Goal: Navigation & Orientation: Find specific page/section

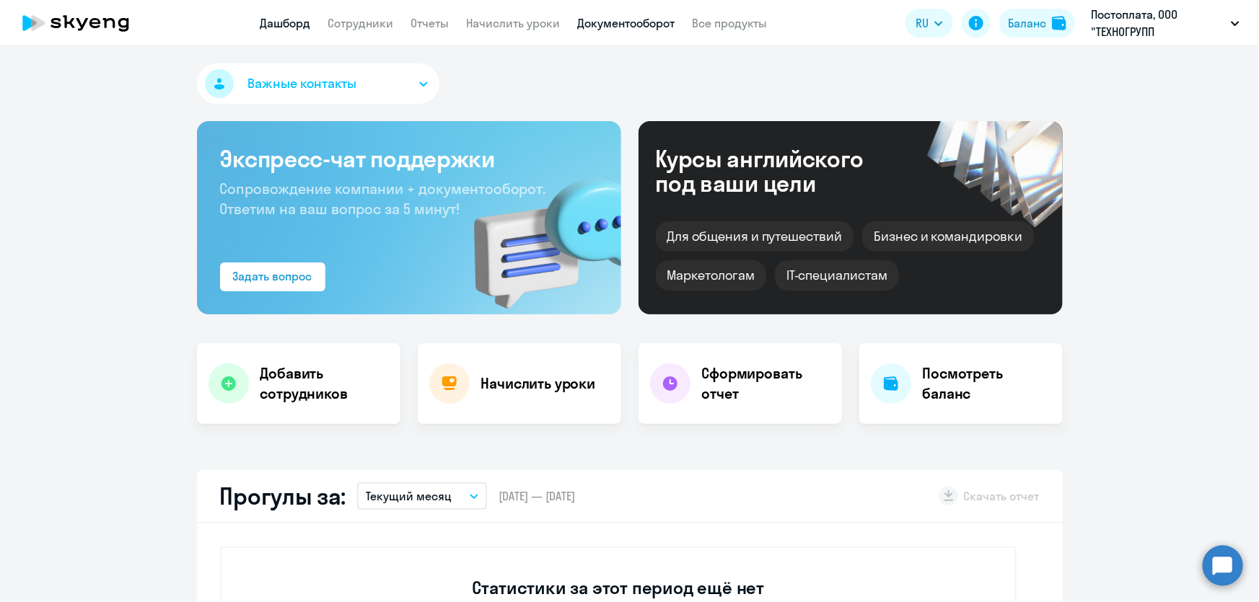
click at [612, 25] on link "Документооборот" at bounding box center [626, 23] width 97 height 14
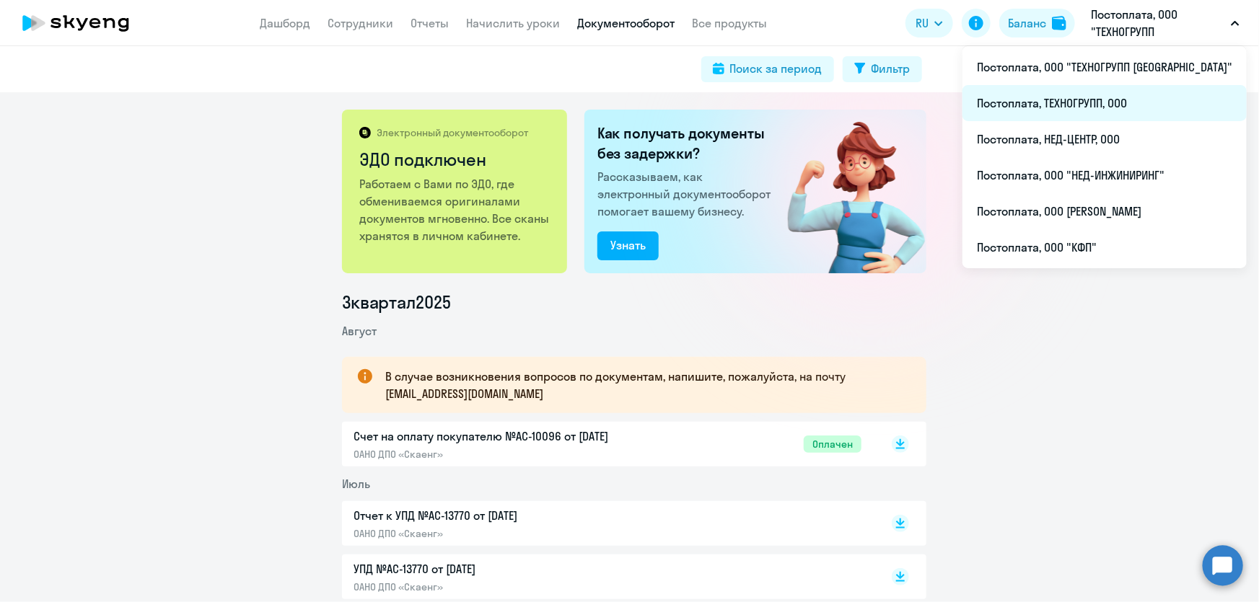
click at [1114, 105] on li "Постоплата, ТЕХНОГРУПП, ООО" at bounding box center [1104, 103] width 284 height 36
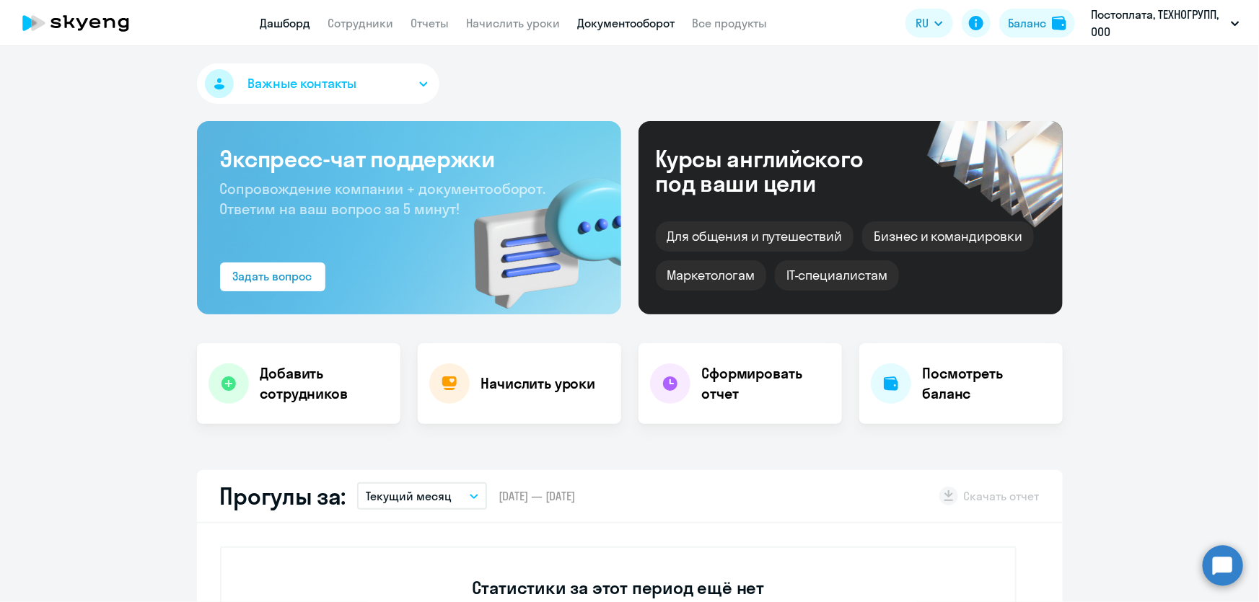
click at [618, 29] on link "Документооборот" at bounding box center [626, 23] width 97 height 14
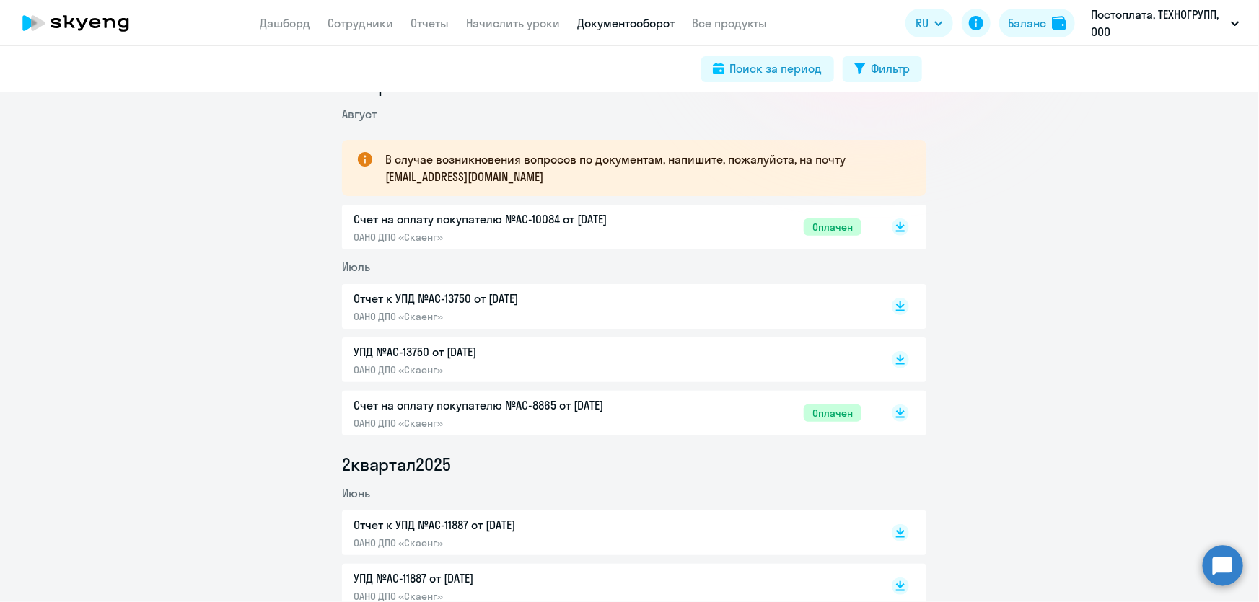
scroll to position [262, 0]
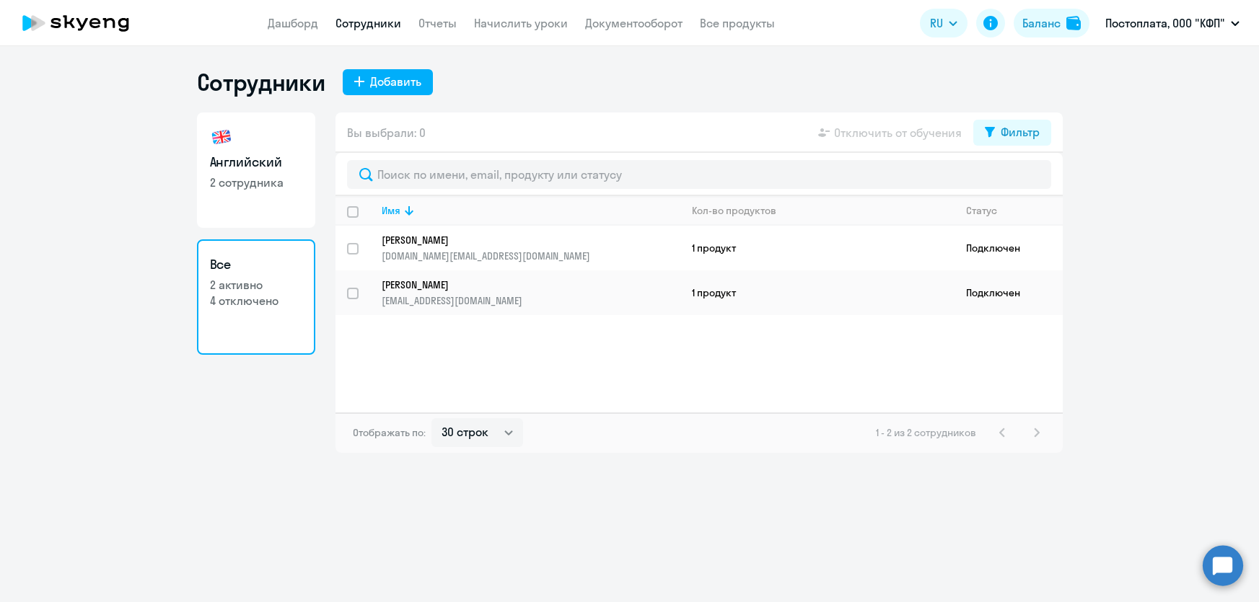
select select "30"
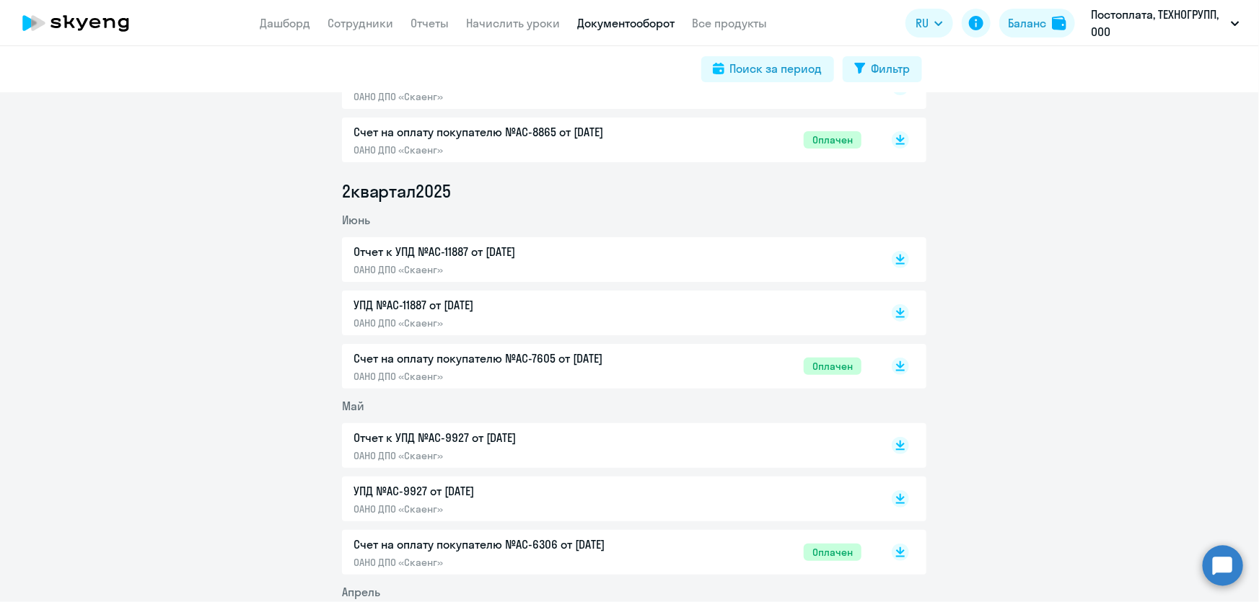
scroll to position [524, 0]
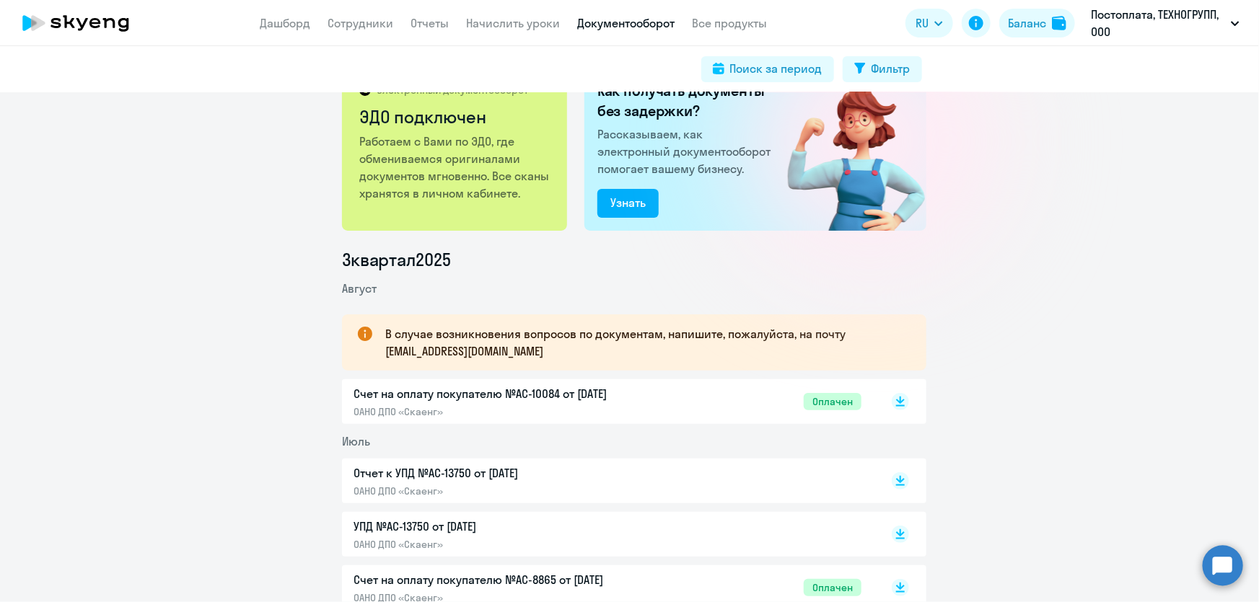
scroll to position [0, 0]
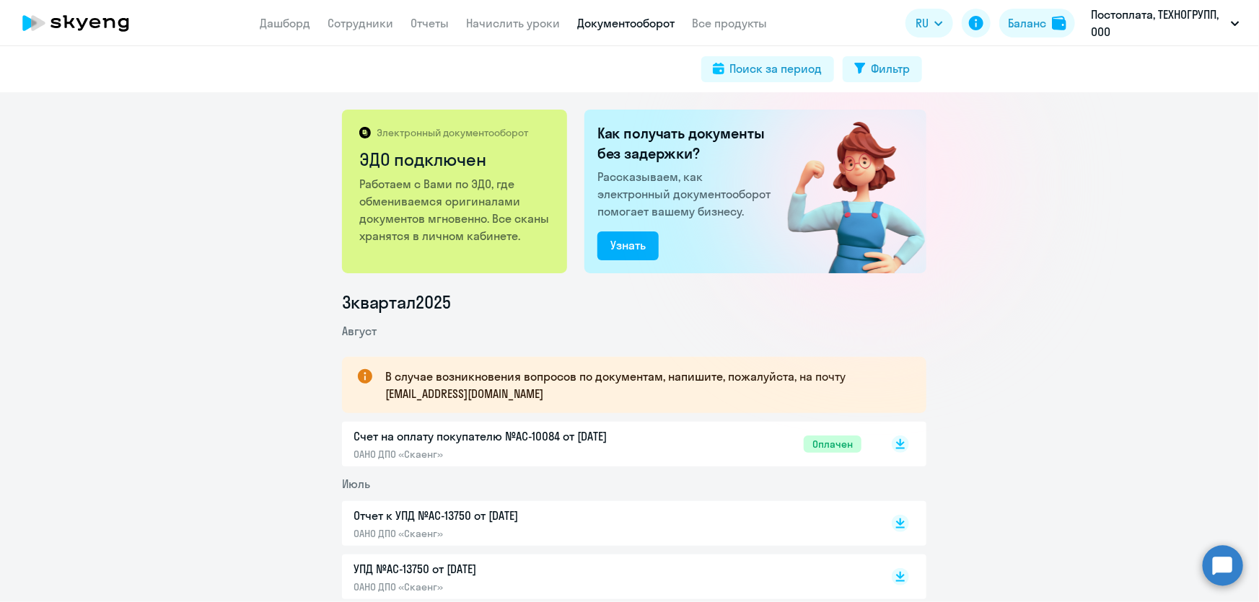
click at [1106, 175] on div "Электронный документооборот ЭДО подключен Работаем с Вами по ЭДО, где обменивае…" at bounding box center [629, 347] width 1259 height 510
click at [1090, 255] on div "Электронный документооборот ЭДО подключен Работаем с Вами по ЭДО, где обменивае…" at bounding box center [629, 347] width 1259 height 510
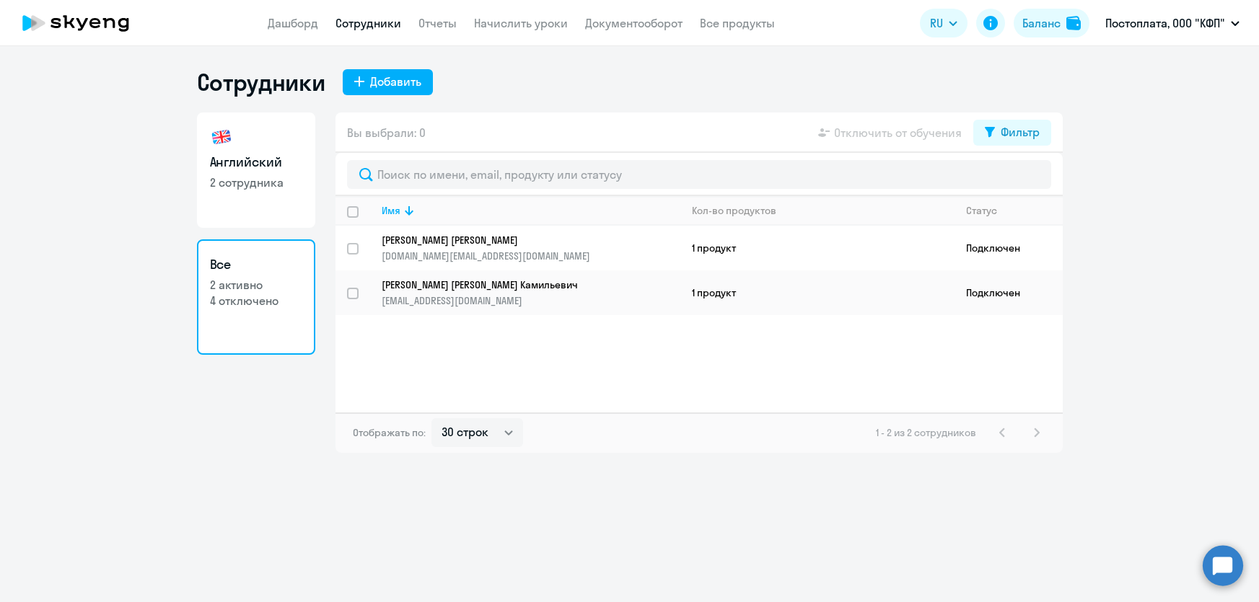
select select "30"
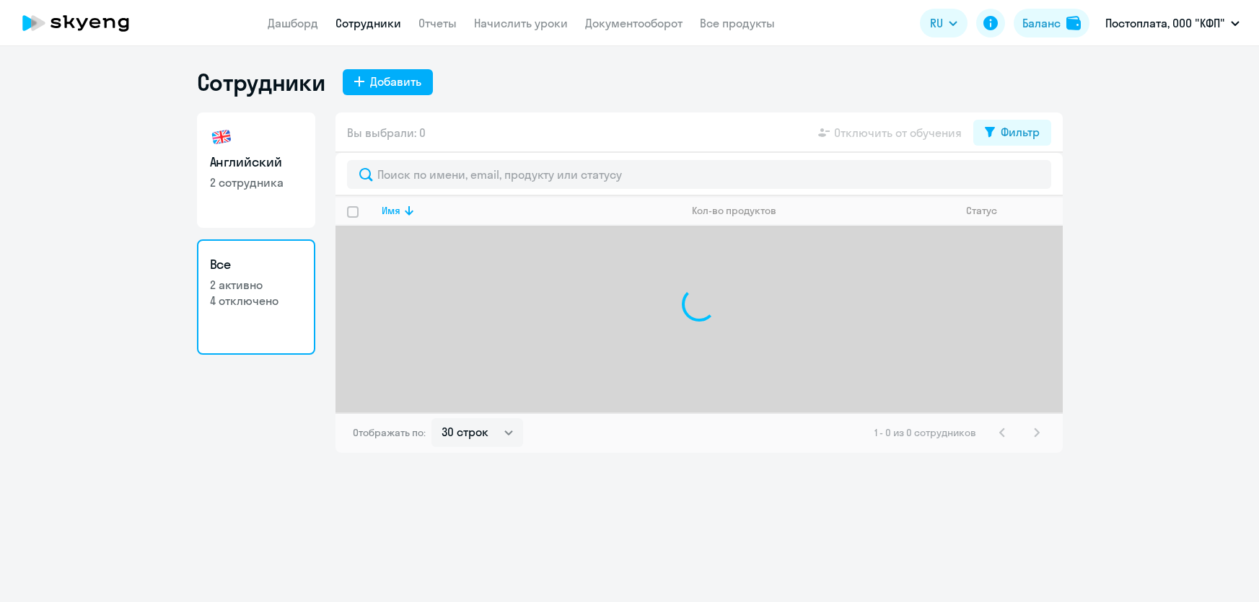
select select "30"
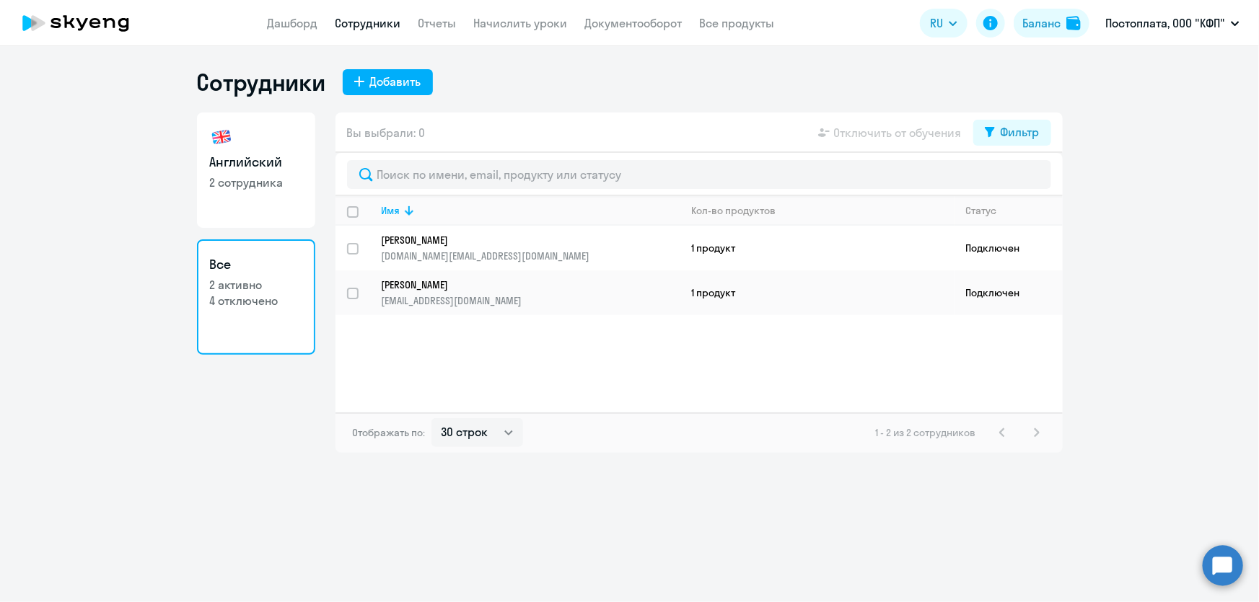
click at [689, 497] on div "Сотрудники Добавить Английский 2 сотрудника Все 2 активно 4 отключено Вы выбрал…" at bounding box center [629, 324] width 1259 height 556
click at [1172, 159] on ng-component "Сотрудники Добавить Английский 2 сотрудника Все 2 активно 4 отключено Вы выбрал…" at bounding box center [629, 260] width 1259 height 385
